Goal: Navigation & Orientation: Find specific page/section

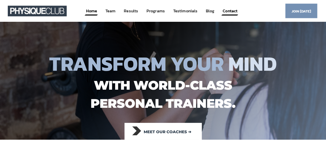
click at [232, 10] on link "Contact" at bounding box center [231, 11] width 16 height 10
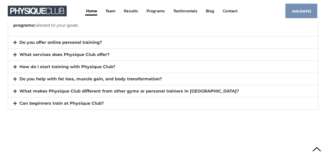
scroll to position [3582, 0]
click at [233, 12] on link "Contact" at bounding box center [231, 11] width 16 height 10
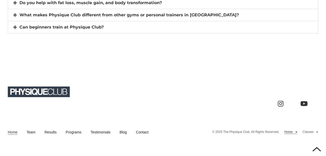
scroll to position [3659, 0]
click at [142, 130] on link "Contact" at bounding box center [142, 132] width 12 height 5
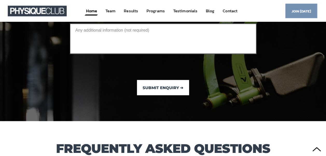
scroll to position [3323, 0]
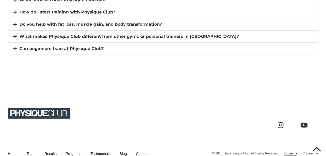
scroll to position [3607, 0]
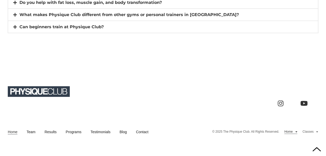
click at [292, 131] on link "Home" at bounding box center [291, 132] width 13 height 4
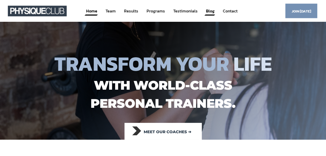
click at [213, 12] on link "Blog" at bounding box center [211, 11] width 10 height 10
